Goal: Communication & Community: Answer question/provide support

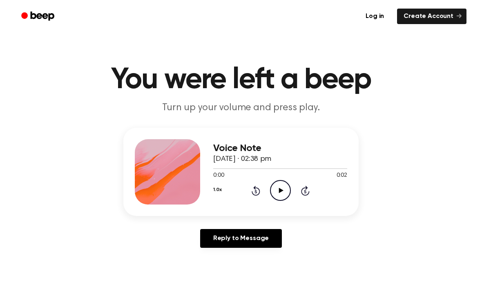
click at [284, 189] on icon "Play Audio" at bounding box center [280, 190] width 21 height 21
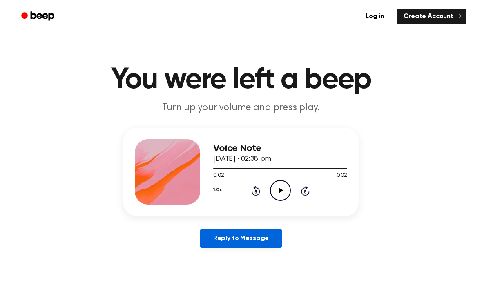
click at [246, 244] on link "Reply to Message" at bounding box center [241, 238] width 82 height 19
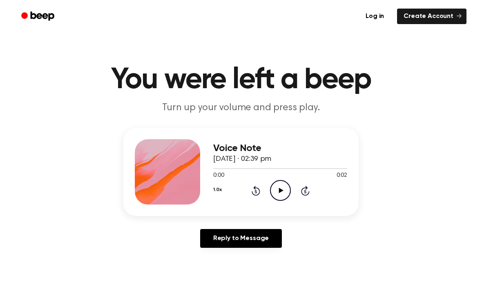
click at [285, 199] on circle at bounding box center [281, 191] width 20 height 20
click at [281, 189] on icon at bounding box center [281, 190] width 4 height 5
